Goal: Navigation & Orientation: Understand site structure

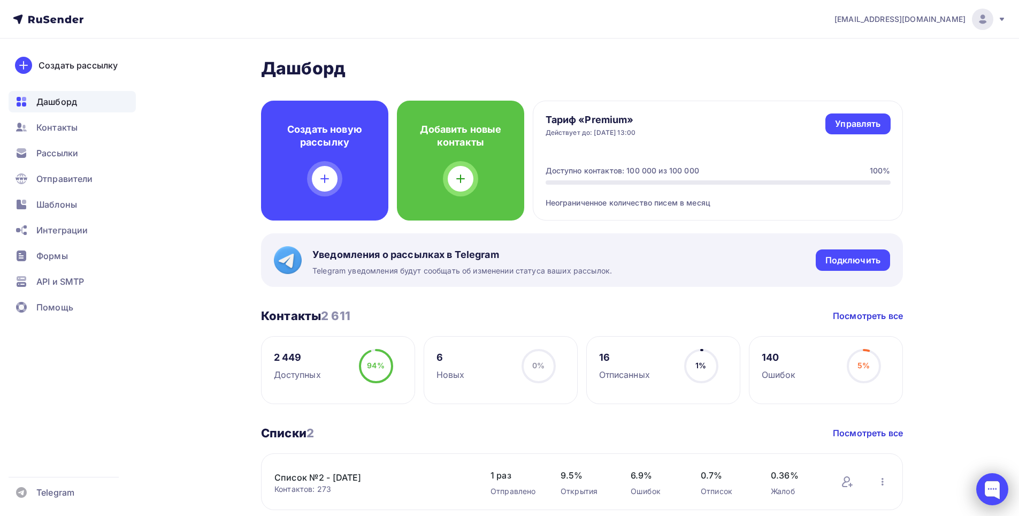
click at [997, 491] on div at bounding box center [992, 489] width 32 height 32
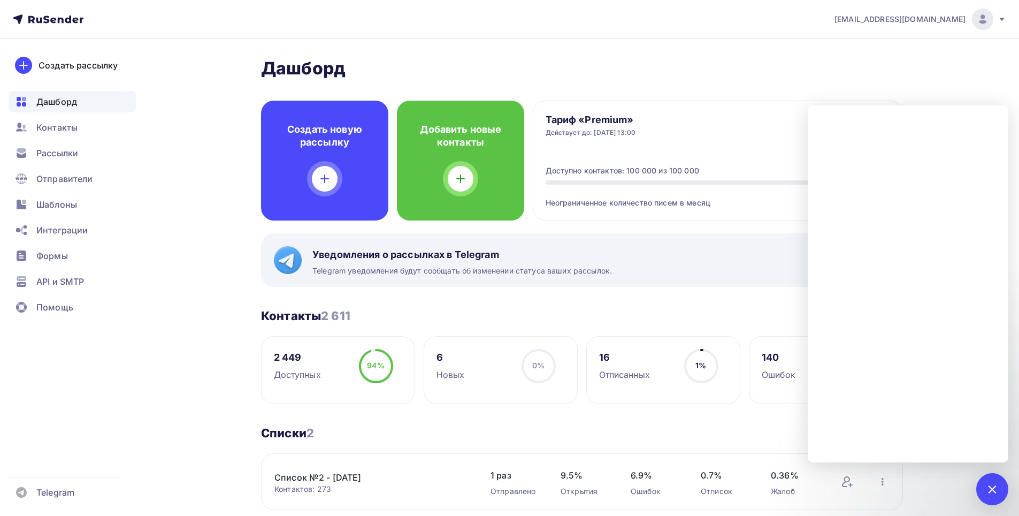
drag, startPoint x: 897, startPoint y: 71, endPoint x: 862, endPoint y: 43, distance: 44.5
click at [894, 71] on h2 "Дашборд" at bounding box center [582, 68] width 642 height 21
click at [774, 76] on h2 "Дашборд" at bounding box center [582, 68] width 642 height 21
click at [985, 494] on div at bounding box center [992, 489] width 32 height 32
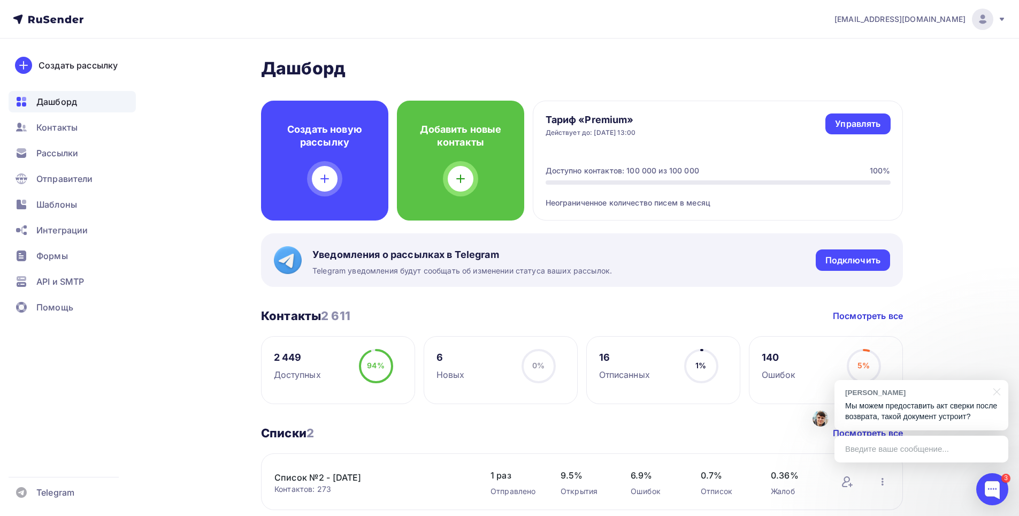
click at [907, 416] on p "Мы можем предоставить акт сверки после возврата, такой документ устроит?" at bounding box center [921, 411] width 152 height 22
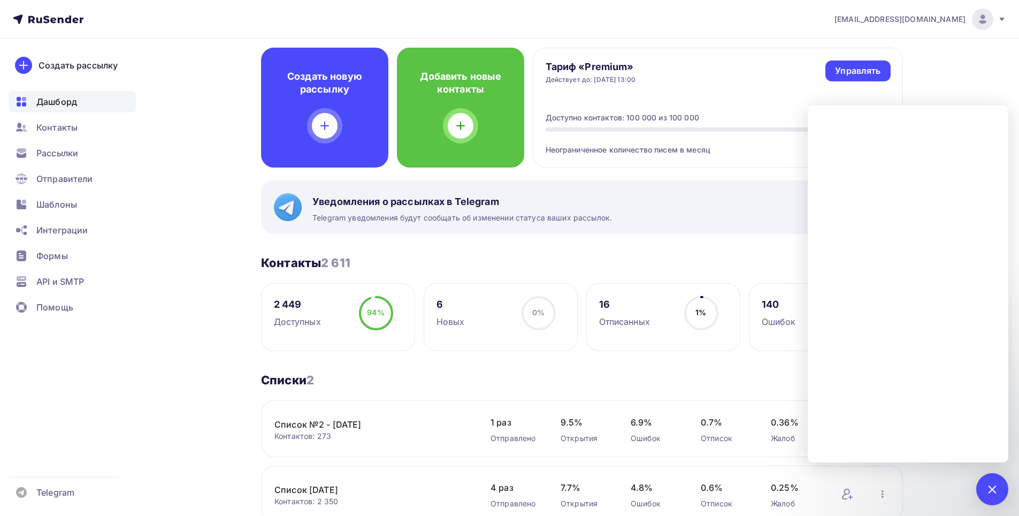
scroll to position [53, 0]
click at [998, 485] on div "3" at bounding box center [992, 489] width 32 height 32
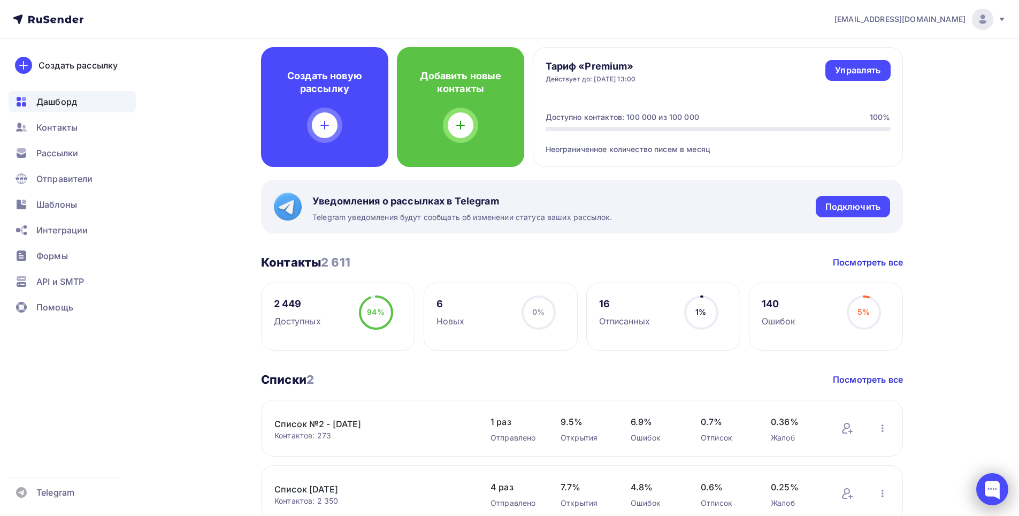
click at [1002, 488] on div at bounding box center [992, 489] width 32 height 32
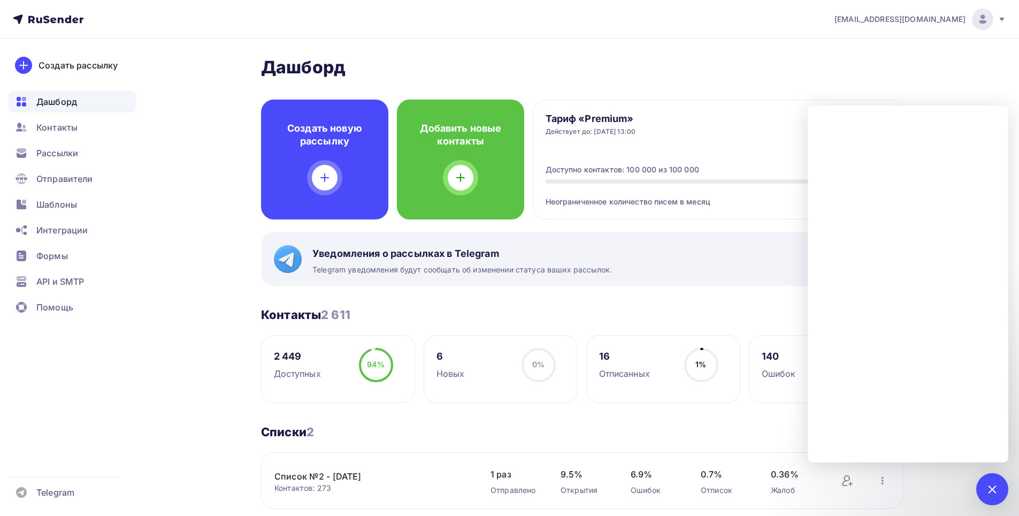
scroll to position [0, 0]
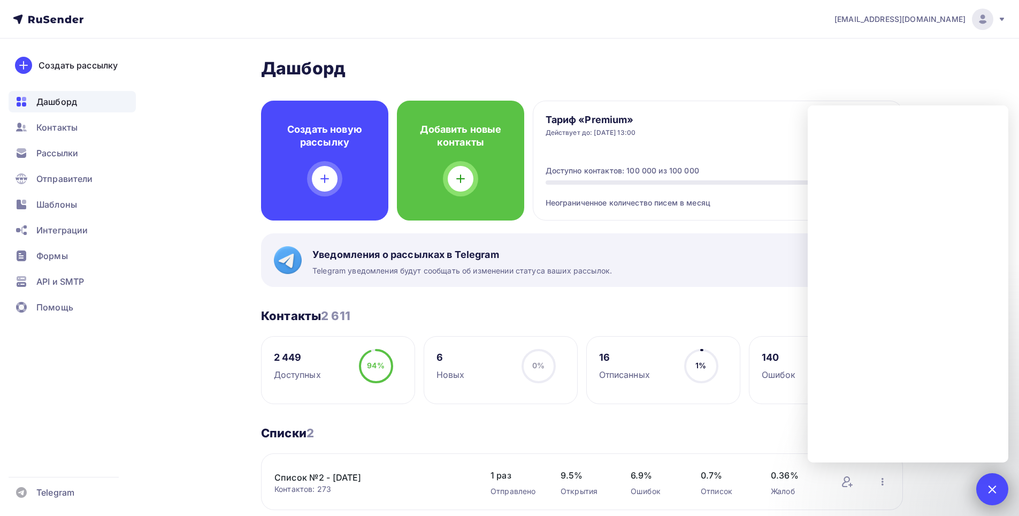
click at [994, 492] on div at bounding box center [992, 488] width 14 height 14
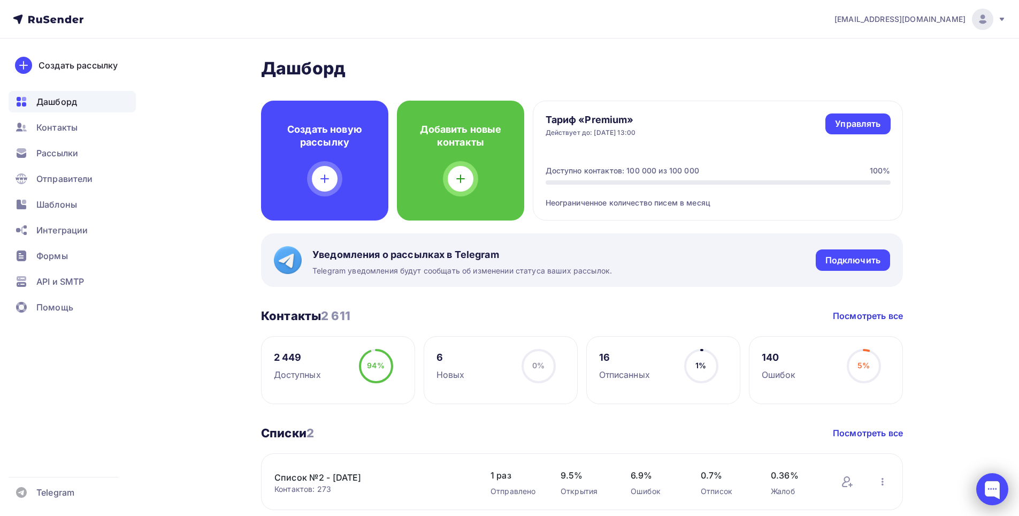
click at [1007, 484] on div at bounding box center [992, 489] width 32 height 32
click at [991, 495] on div at bounding box center [992, 489] width 32 height 32
